Goal: Task Accomplishment & Management: Manage account settings

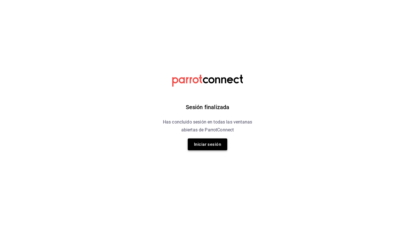
click at [198, 144] on button "Iniciar sesión" at bounding box center [208, 145] width 40 height 12
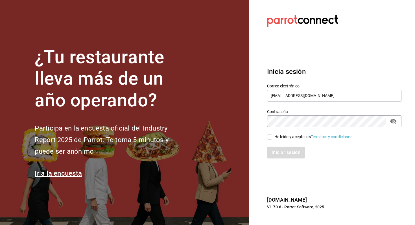
click at [276, 135] on div "He leído y acepto los Términos y condiciones." at bounding box center [313, 137] width 79 height 6
click at [272, 135] on input "He leído y acepto los Términos y condiciones." at bounding box center [269, 137] width 5 height 5
checkbox input "true"
click at [274, 148] on button "Iniciar sesión" at bounding box center [286, 153] width 38 height 12
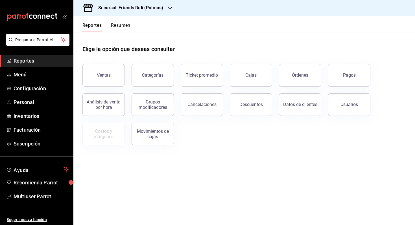
click at [121, 27] on button "Resumen" at bounding box center [120, 28] width 19 height 10
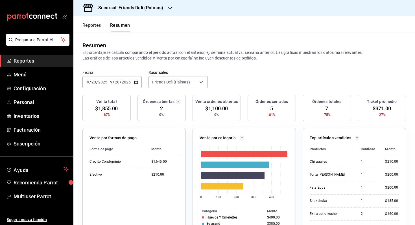
click at [128, 81] on input "2025" at bounding box center [126, 82] width 10 height 5
click at [114, 98] on span "Hoy" at bounding box center [109, 99] width 44 height 6
click at [102, 33] on div "Resumen El porcentaje se calcula comparando el período actual con el anterior, …" at bounding box center [243, 51] width 341 height 38
click at [97, 25] on button "Reportes" at bounding box center [91, 28] width 19 height 10
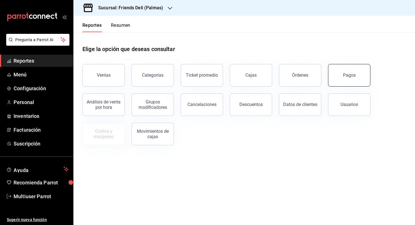
click at [359, 73] on button "Pagos" at bounding box center [349, 75] width 42 height 23
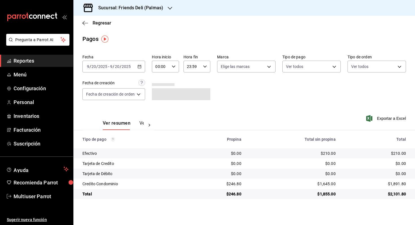
click at [132, 64] on div "[DATE] [DATE] - [DATE] [DATE]" at bounding box center [113, 67] width 63 height 12
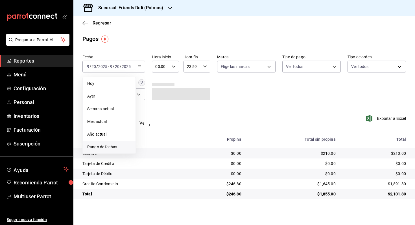
click at [96, 148] on span "Rango de fechas" at bounding box center [109, 147] width 44 height 6
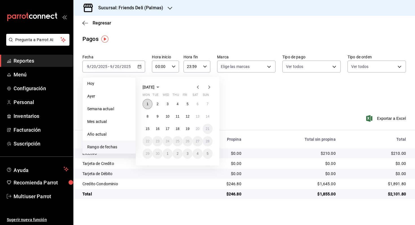
click at [144, 102] on button "1" at bounding box center [148, 104] width 10 height 10
click at [185, 126] on button "19" at bounding box center [188, 129] width 10 height 10
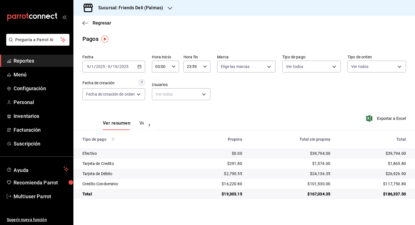
click at [168, 8] on icon "button" at bounding box center [170, 8] width 5 height 5
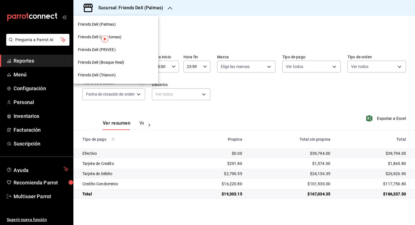
click at [136, 51] on div "Friends Deli (PRIVEE)" at bounding box center [116, 50] width 76 height 6
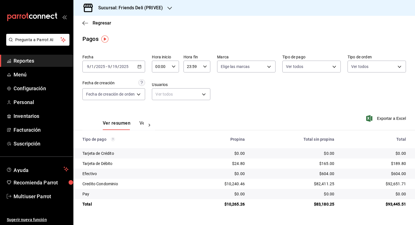
click at [138, 64] on div "2025-09-01 9 / 1 / 2025 - 2025-09-19 9 / 19 / 2025" at bounding box center [113, 67] width 63 height 12
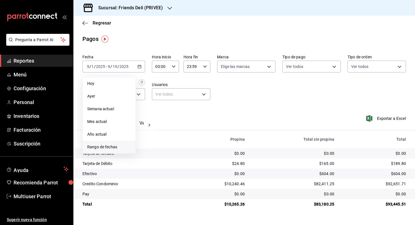
click at [120, 144] on span "Rango de fechas" at bounding box center [109, 147] width 44 height 6
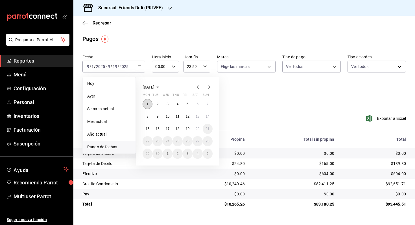
click at [148, 105] on abbr "1" at bounding box center [147, 104] width 2 height 4
click at [187, 129] on abbr "19" at bounding box center [188, 129] width 4 height 4
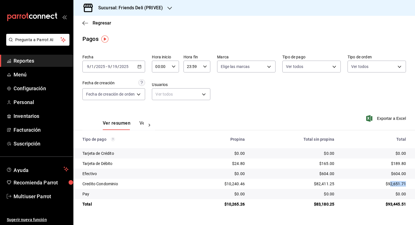
drag, startPoint x: 389, startPoint y: 185, endPoint x: 415, endPoint y: 185, distance: 25.1
click at [415, 185] on td "$92,651.71" at bounding box center [377, 184] width 76 height 10
click at [392, 181] on td "$92,651.71" at bounding box center [377, 184] width 76 height 10
drag, startPoint x: 384, startPoint y: 203, endPoint x: 413, endPoint y: 203, distance: 29.6
click at [413, 203] on td "$93,445.51" at bounding box center [377, 204] width 76 height 10
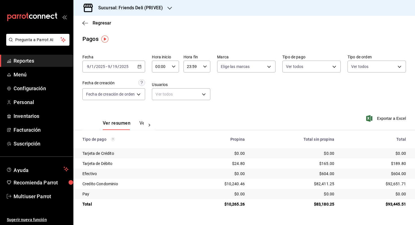
click at [132, 71] on div "2025-09-01 9 / 1 / 2025 - 2025-09-19 9 / 19 / 2025" at bounding box center [113, 67] width 63 height 12
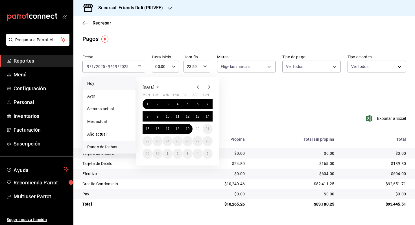
click at [124, 79] on li "Hoy" at bounding box center [109, 83] width 53 height 13
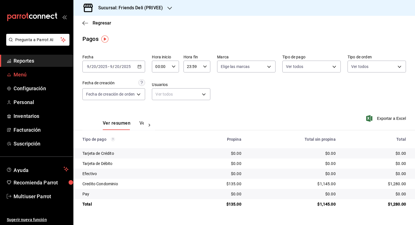
click at [42, 69] on link "Menú" at bounding box center [36, 75] width 73 height 12
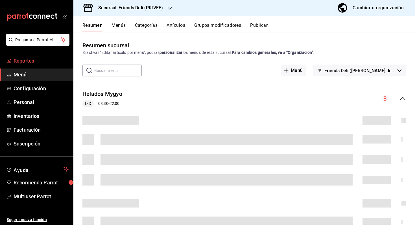
click at [31, 65] on link "Reportes" at bounding box center [36, 61] width 73 height 12
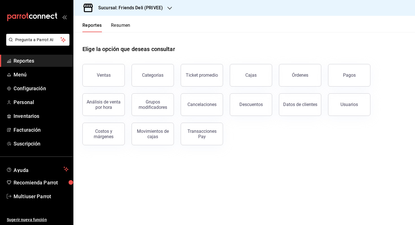
click at [123, 24] on button "Resumen" at bounding box center [120, 28] width 19 height 10
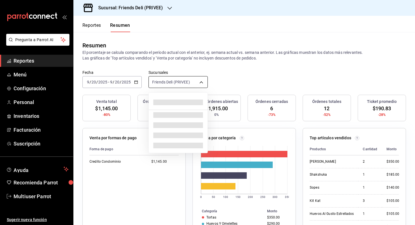
click at [191, 80] on body "Pregunta a Parrot AI Reportes Menú Configuración Personal Inventarios Facturaci…" at bounding box center [207, 112] width 415 height 225
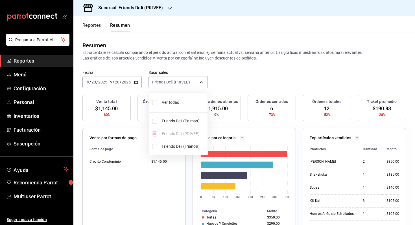
click at [193, 97] on li "Ver todas" at bounding box center [178, 102] width 59 height 15
type input "[object Object],[object Object],[object Object]"
checkbox input "true"
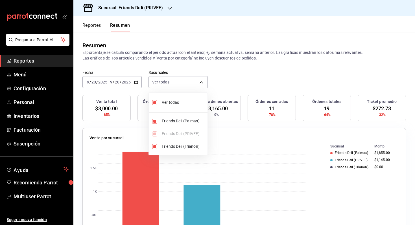
click at [225, 88] on div at bounding box center [207, 112] width 415 height 225
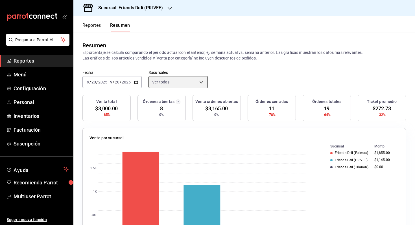
scroll to position [0, 0]
click at [123, 80] on input "2025" at bounding box center [126, 82] width 10 height 5
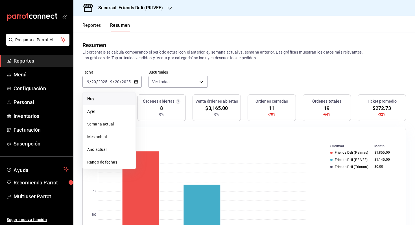
click at [112, 100] on span "Hoy" at bounding box center [109, 99] width 44 height 6
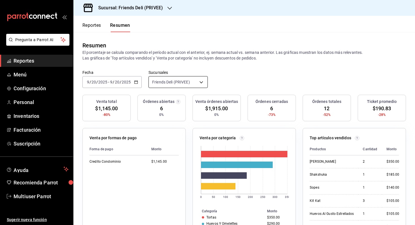
click at [183, 83] on body "Pregunta a Parrot AI Reportes Menú Configuración Personal Inventarios Facturaci…" at bounding box center [207, 112] width 415 height 225
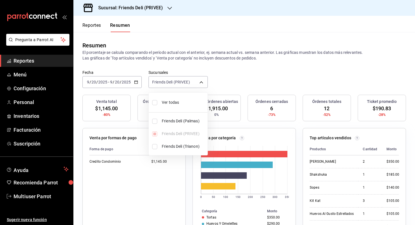
click at [179, 104] on span "Ver todas" at bounding box center [183, 103] width 43 height 6
type input "[object Object],[object Object],[object Object]"
checkbox input "true"
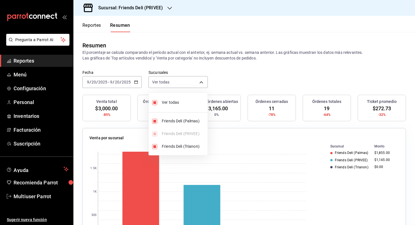
click at [236, 89] on div at bounding box center [207, 112] width 415 height 225
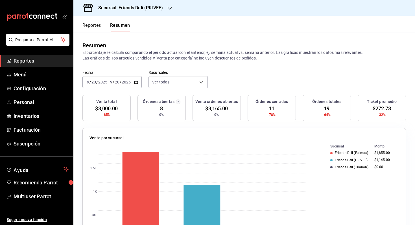
click at [125, 83] on input "2025" at bounding box center [126, 82] width 10 height 5
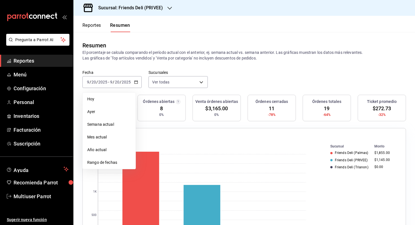
click at [94, 25] on button "Reportes" at bounding box center [91, 28] width 19 height 10
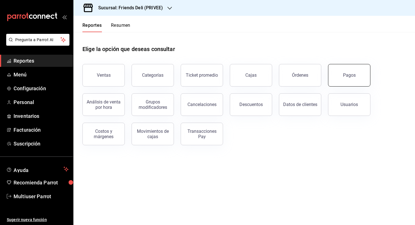
click at [341, 85] on button "Pagos" at bounding box center [349, 75] width 42 height 23
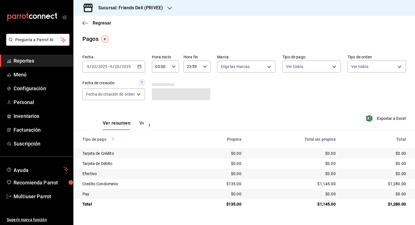
click at [127, 66] on input "2025" at bounding box center [126, 66] width 10 height 5
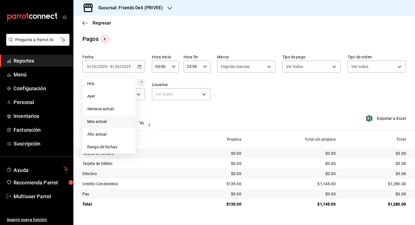
click at [119, 122] on span "Mes actual" at bounding box center [109, 122] width 44 height 6
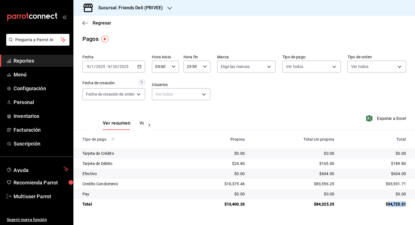
drag, startPoint x: 387, startPoint y: 205, endPoint x: 408, endPoint y: 205, distance: 20.9
click at [407, 205] on td "$94,725.51" at bounding box center [377, 204] width 76 height 10
copy div "94,725.51"
click at [89, 25] on span "Regresar" at bounding box center [96, 22] width 29 height 5
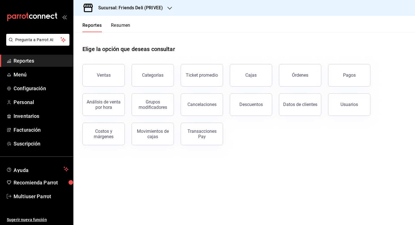
click at [119, 30] on button "Resumen" at bounding box center [120, 28] width 19 height 10
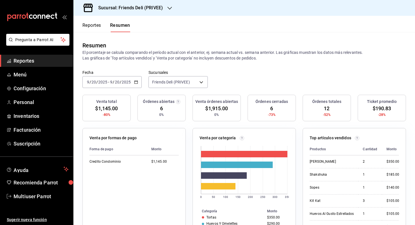
click at [137, 84] on div "2025-09-20 9 / 20 / 2025 - 2025-09-20 9 / 20 / 2025" at bounding box center [111, 82] width 59 height 12
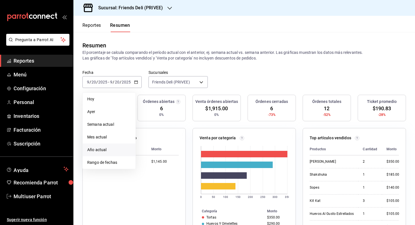
click at [121, 150] on span "Año actual" at bounding box center [109, 150] width 44 height 6
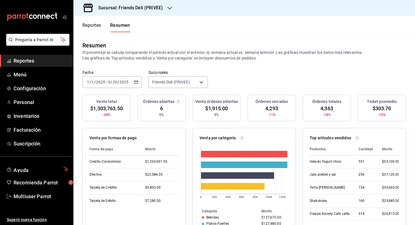
click at [125, 83] on input "2025" at bounding box center [124, 82] width 10 height 5
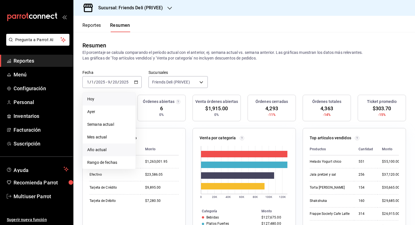
click at [122, 97] on span "Hoy" at bounding box center [109, 99] width 44 height 6
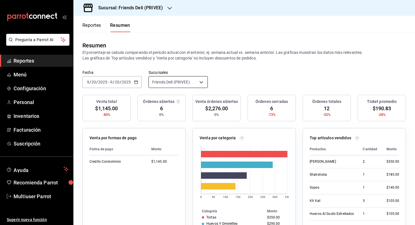
click at [177, 82] on body "Pregunta a Parrot AI Reportes Menú Configuración Personal Inventarios Facturaci…" at bounding box center [207, 112] width 415 height 225
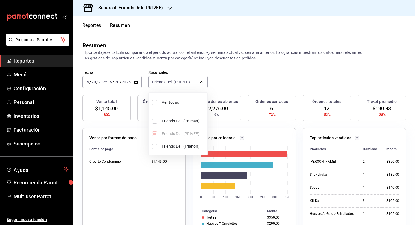
click at [176, 103] on span "Ver todas" at bounding box center [183, 103] width 43 height 6
type input "[object Object],[object Object],[object Object]"
checkbox input "true"
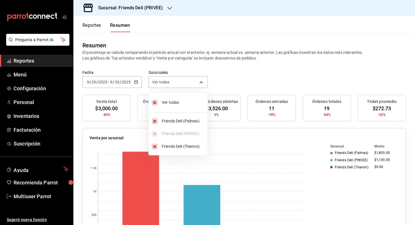
click at [221, 89] on div at bounding box center [207, 112] width 415 height 225
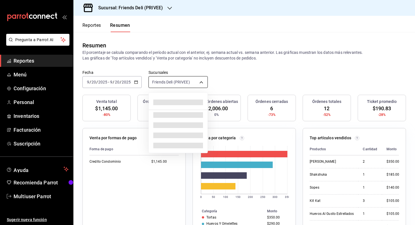
click at [178, 80] on body "Pregunta a Parrot AI Reportes Menú Configuración Personal Inventarios Facturaci…" at bounding box center [207, 112] width 415 height 225
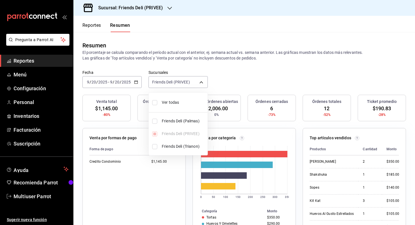
click at [184, 102] on span "Ver todas" at bounding box center [183, 103] width 43 height 6
type input "[object Object],[object Object],[object Object]"
checkbox input "true"
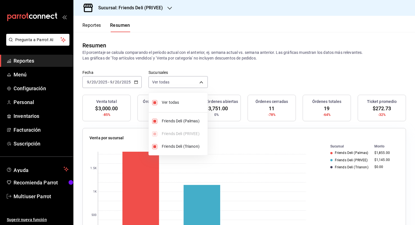
click at [252, 81] on div at bounding box center [207, 112] width 415 height 225
